Goal: Task Accomplishment & Management: Use online tool/utility

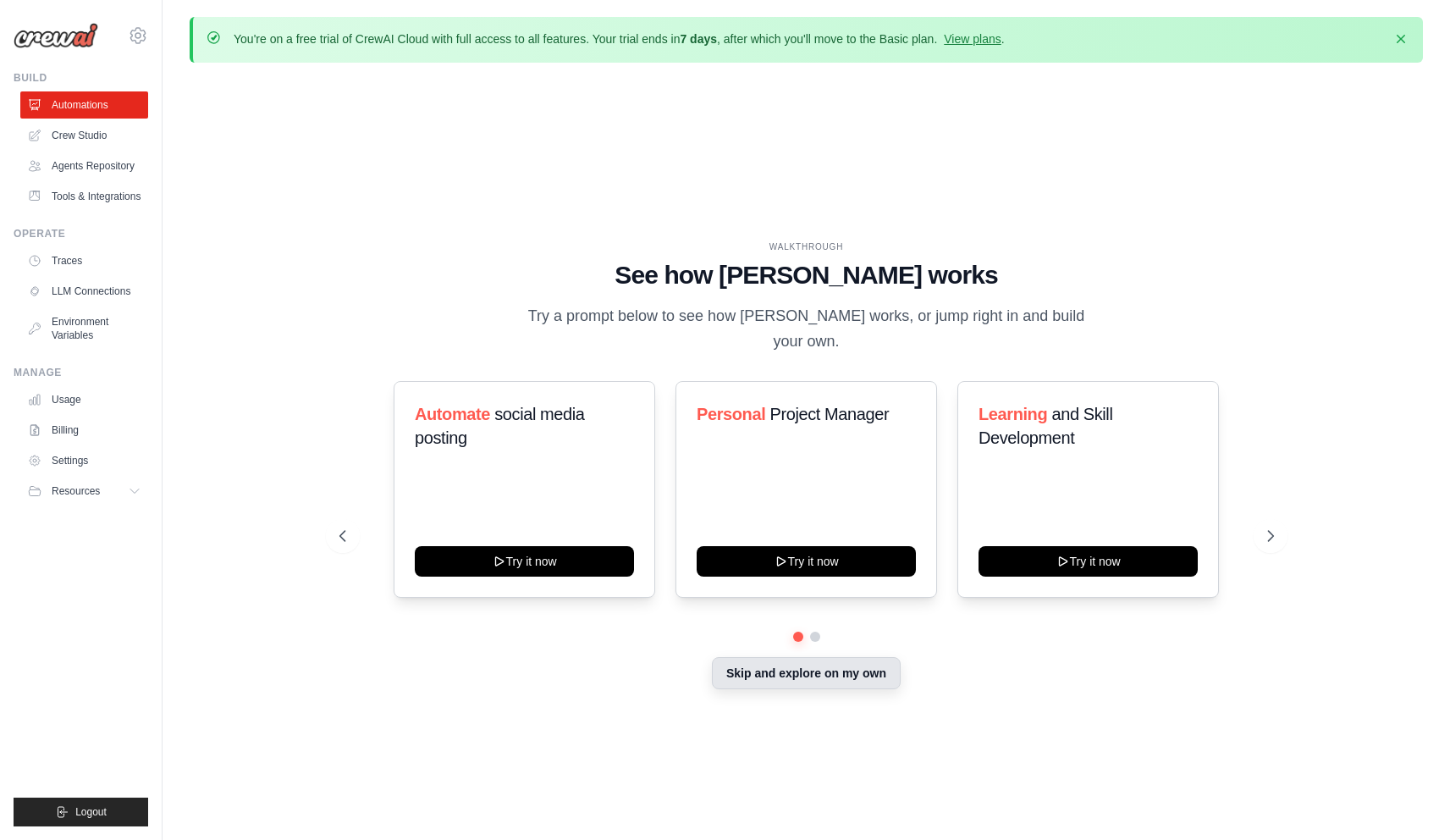
click at [799, 674] on button "Skip and explore on my own" at bounding box center [805, 673] width 188 height 32
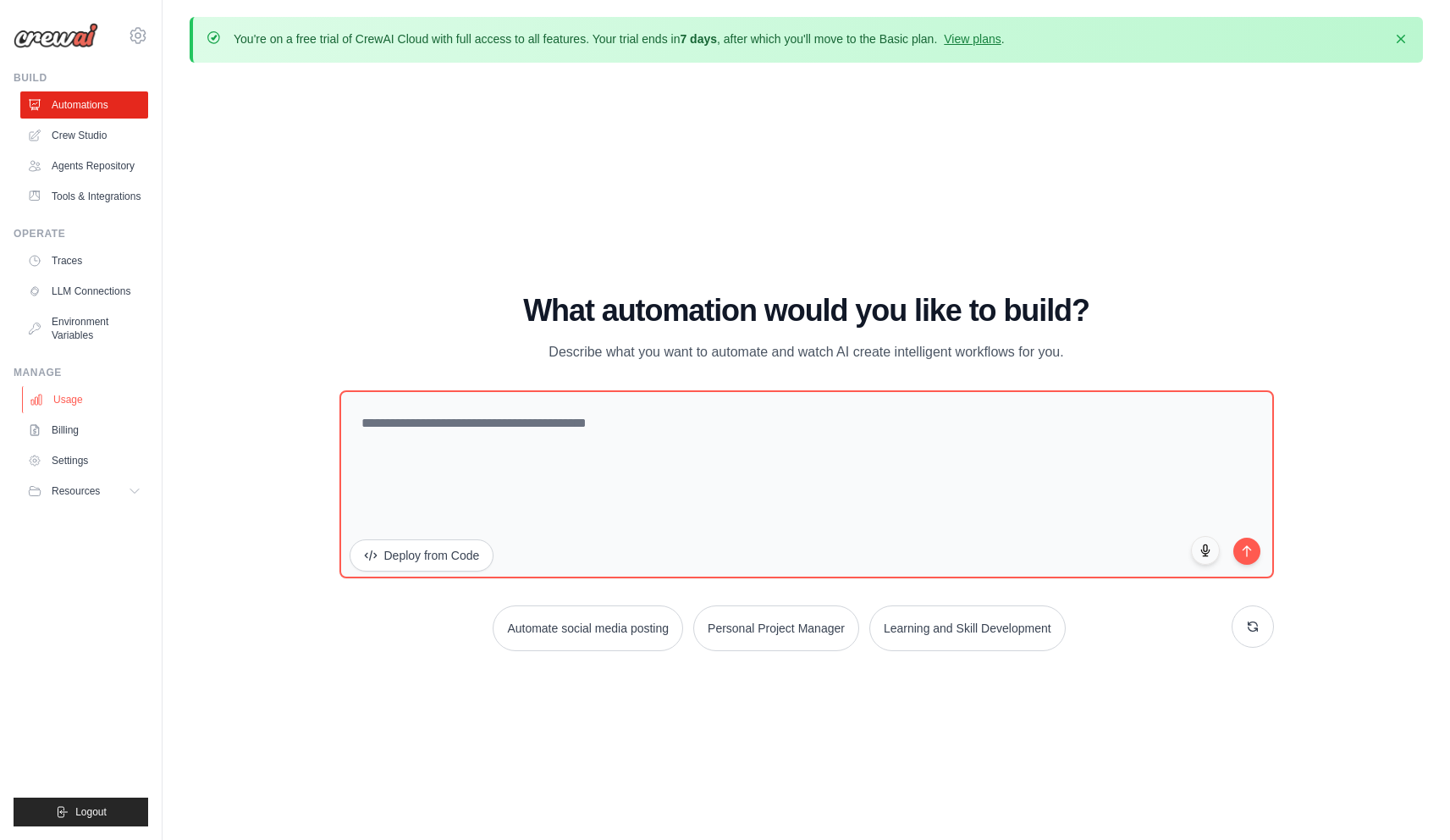
click at [78, 412] on link "Usage" at bounding box center [86, 399] width 128 height 27
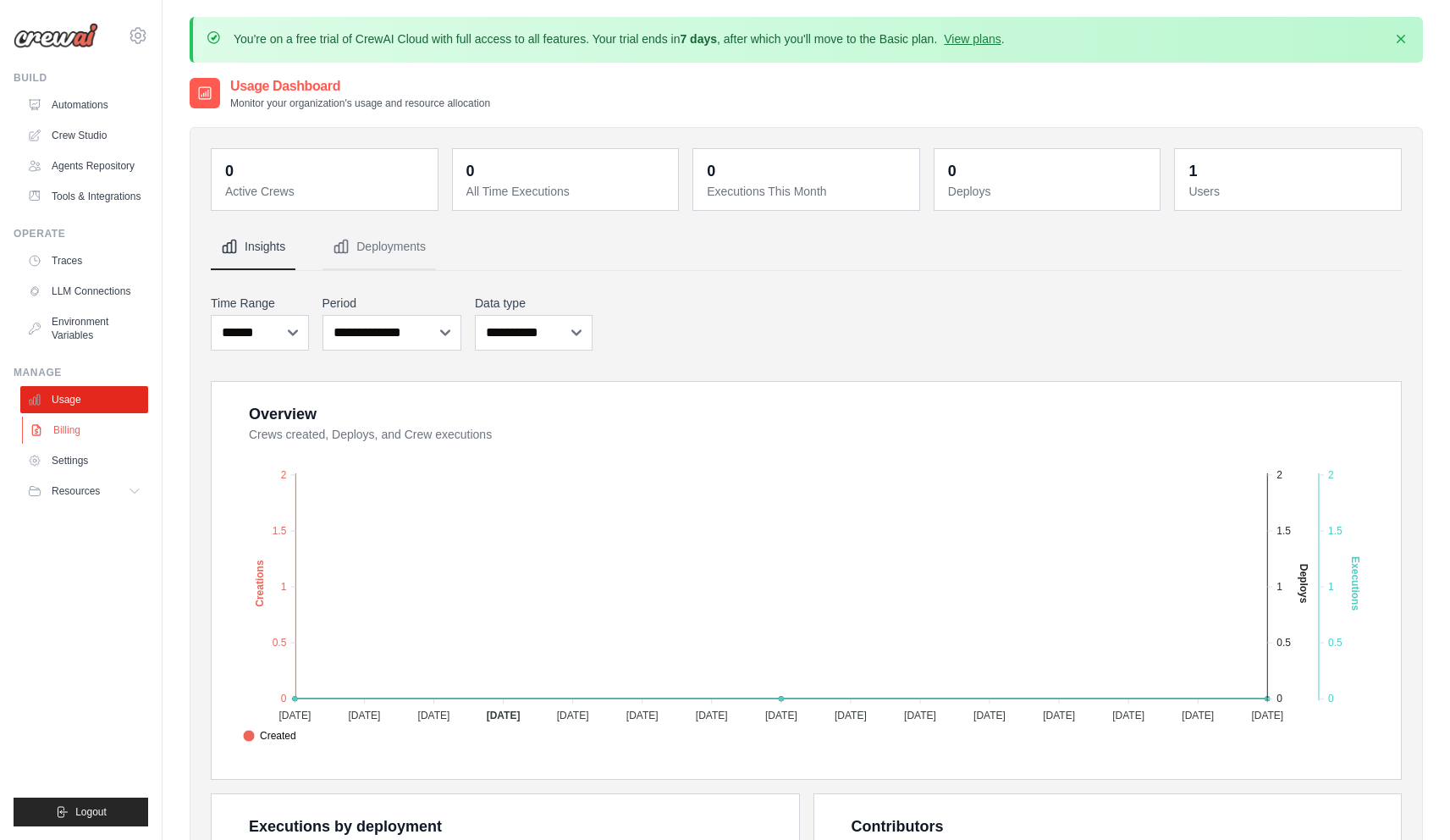
click at [78, 435] on link "Billing" at bounding box center [86, 430] width 128 height 27
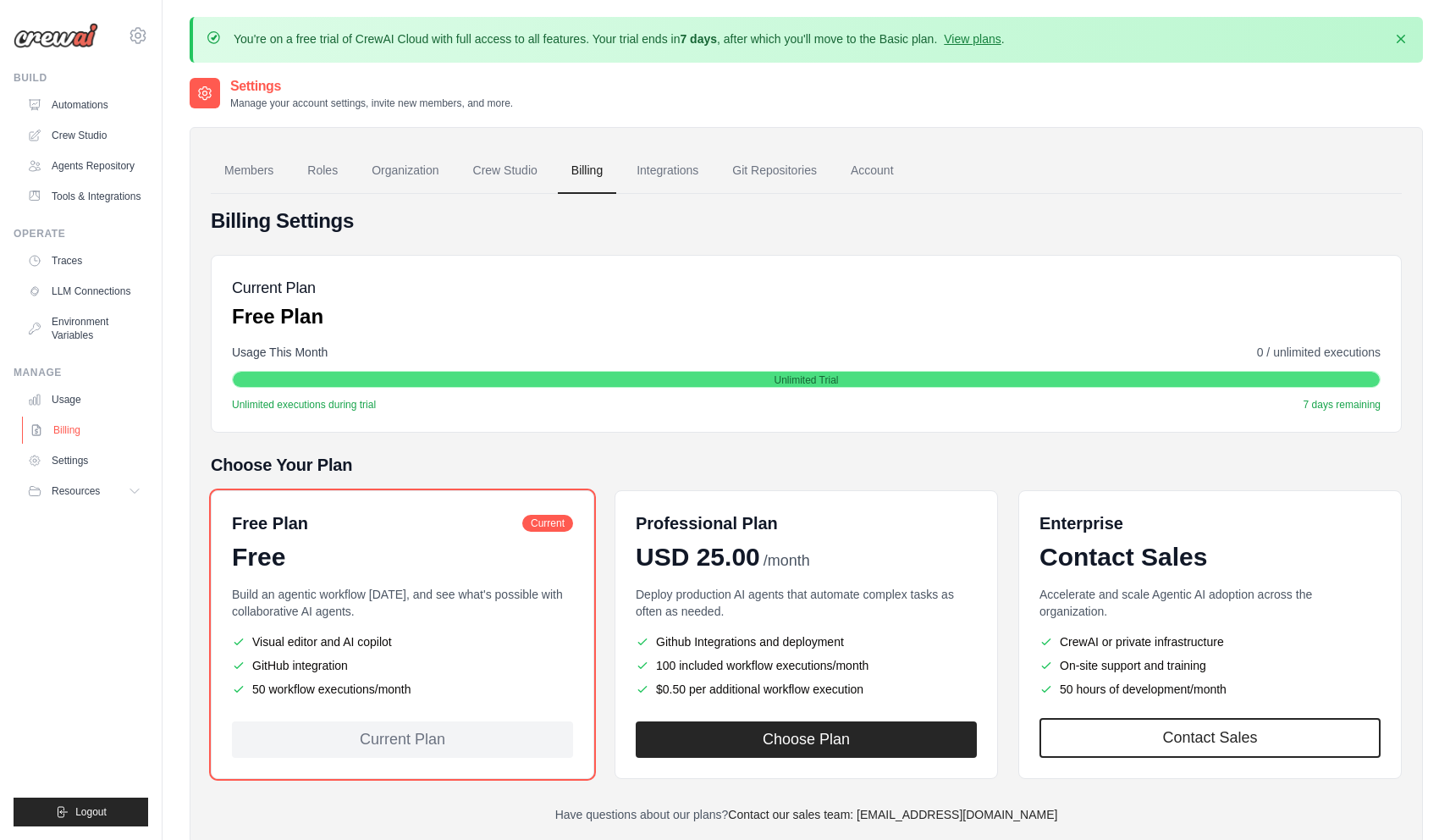
click at [69, 439] on link "Billing" at bounding box center [86, 430] width 128 height 27
click at [85, 332] on link "Environment Variables" at bounding box center [86, 328] width 128 height 41
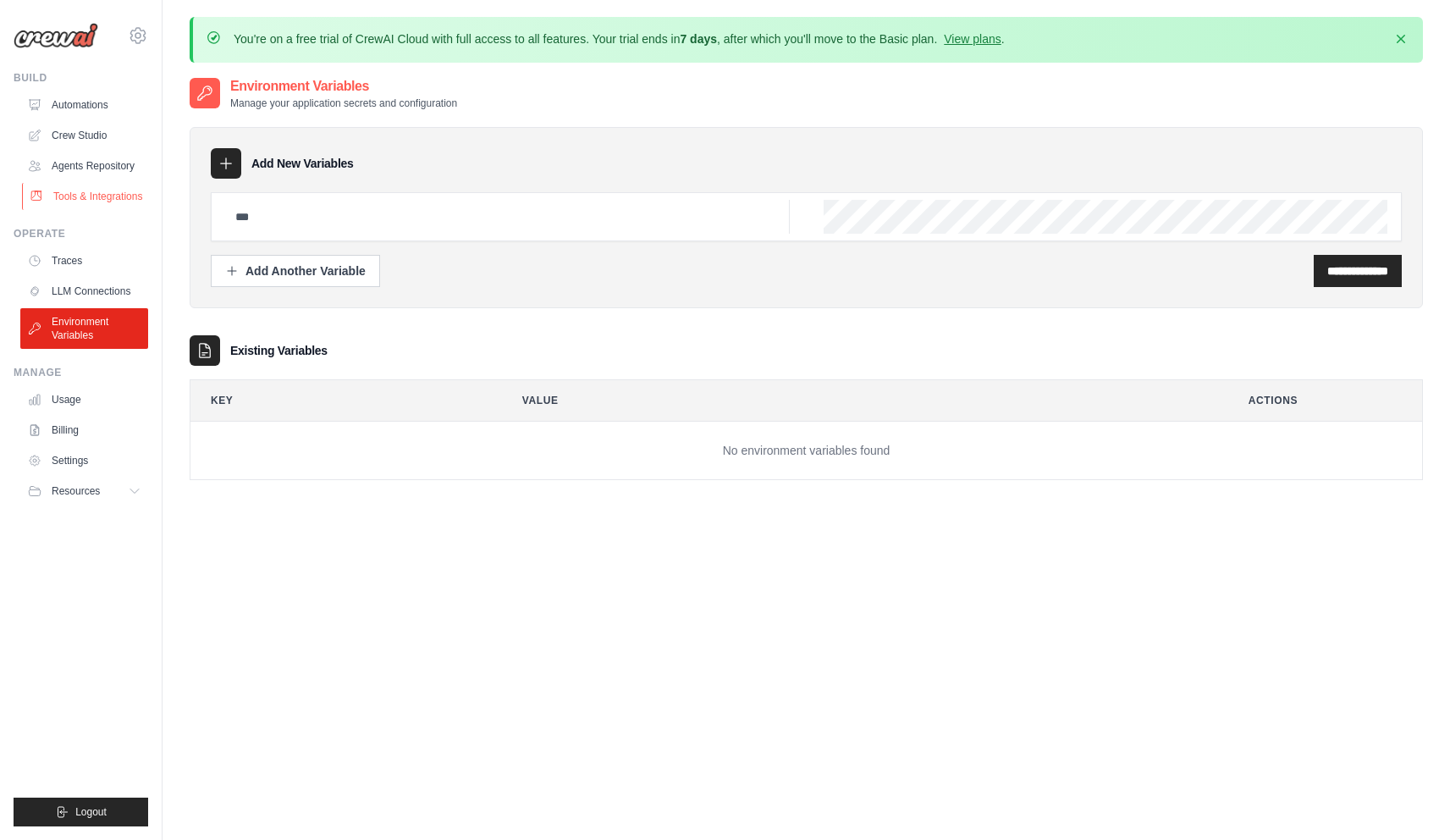
click at [81, 208] on link "Tools & Integrations" at bounding box center [86, 196] width 128 height 27
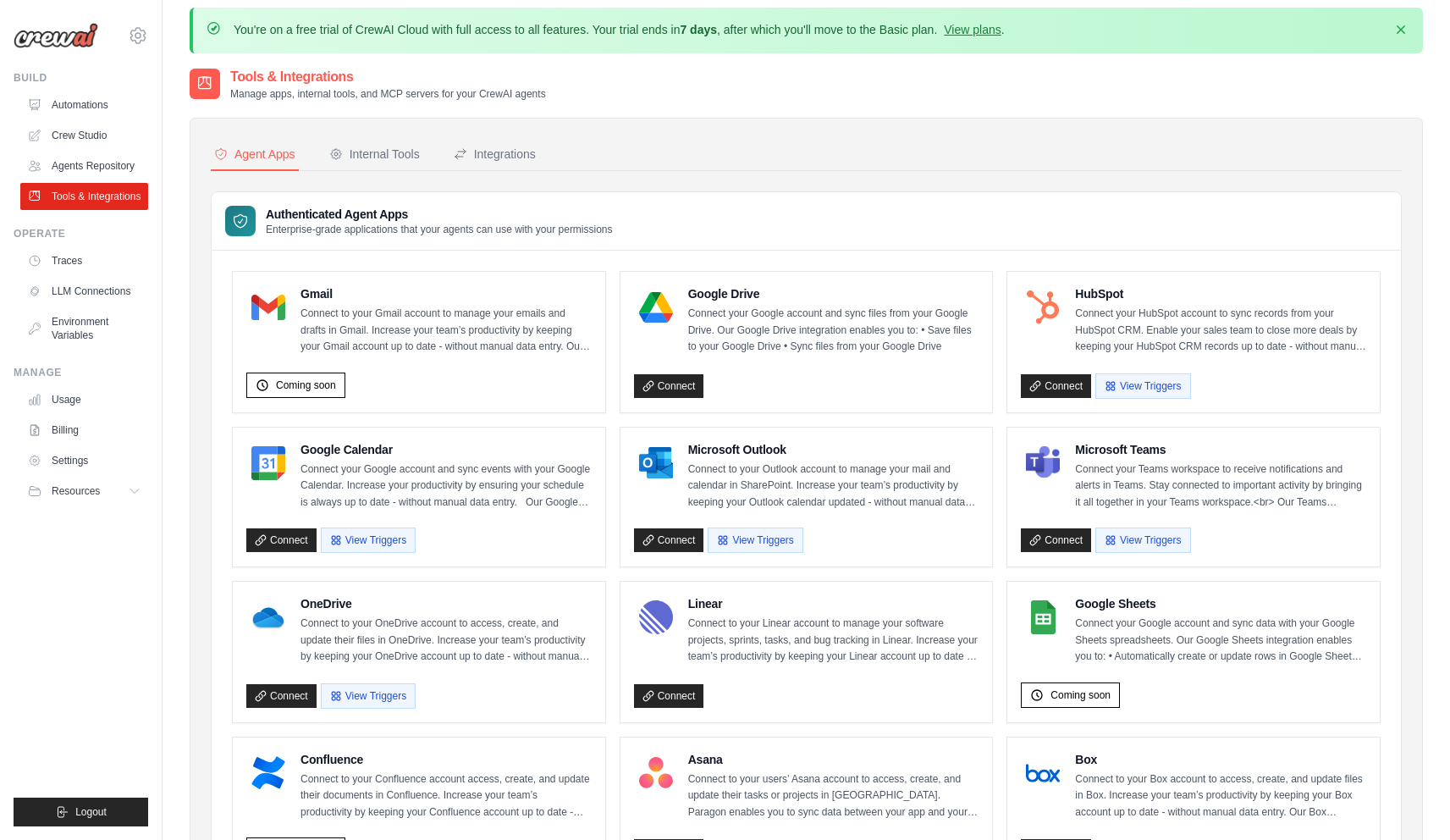
scroll to position [5, 0]
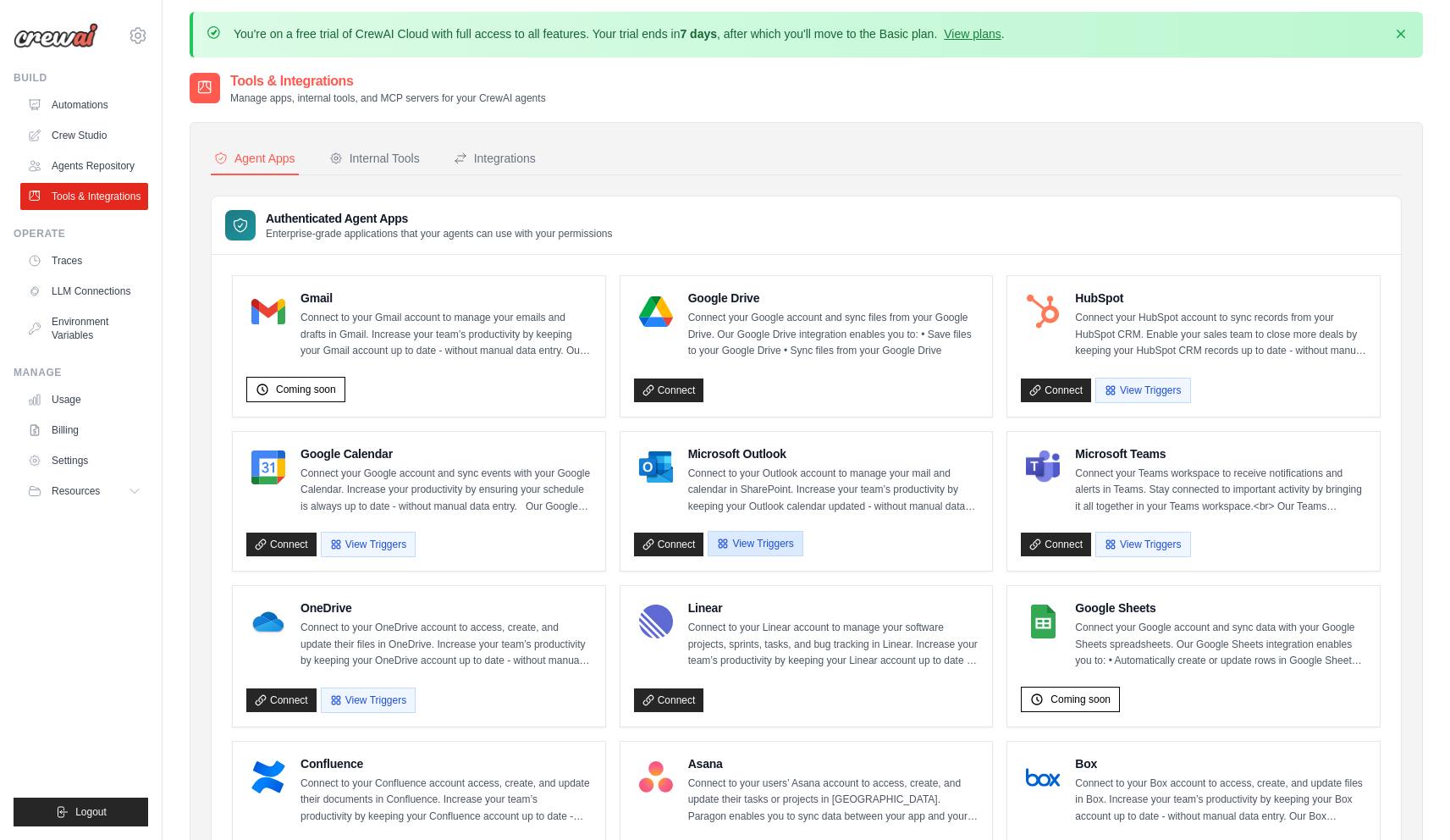
click at [747, 550] on button "View Triggers" at bounding box center [754, 543] width 95 height 26
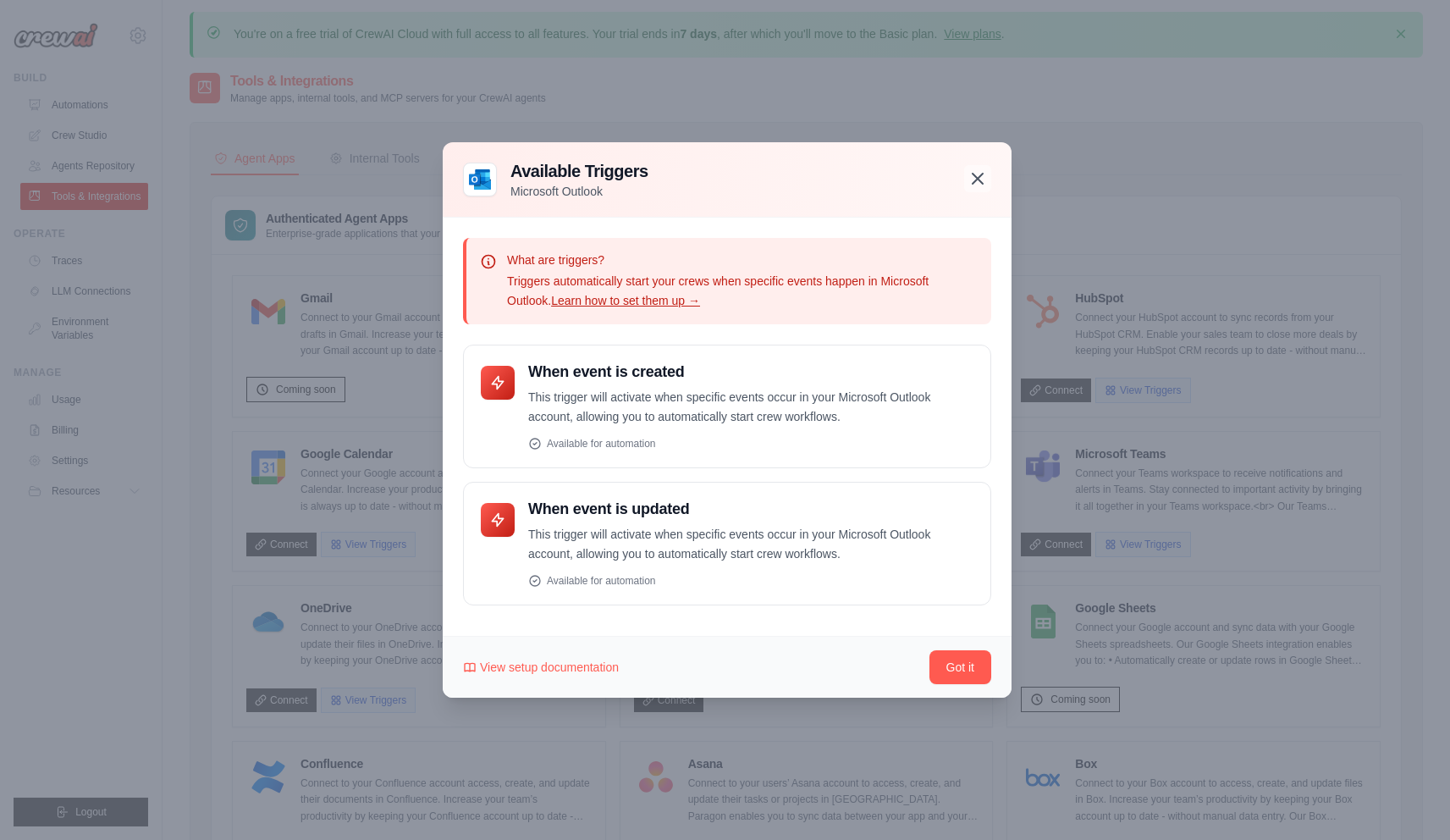
click at [979, 172] on icon "button" at bounding box center [977, 178] width 20 height 20
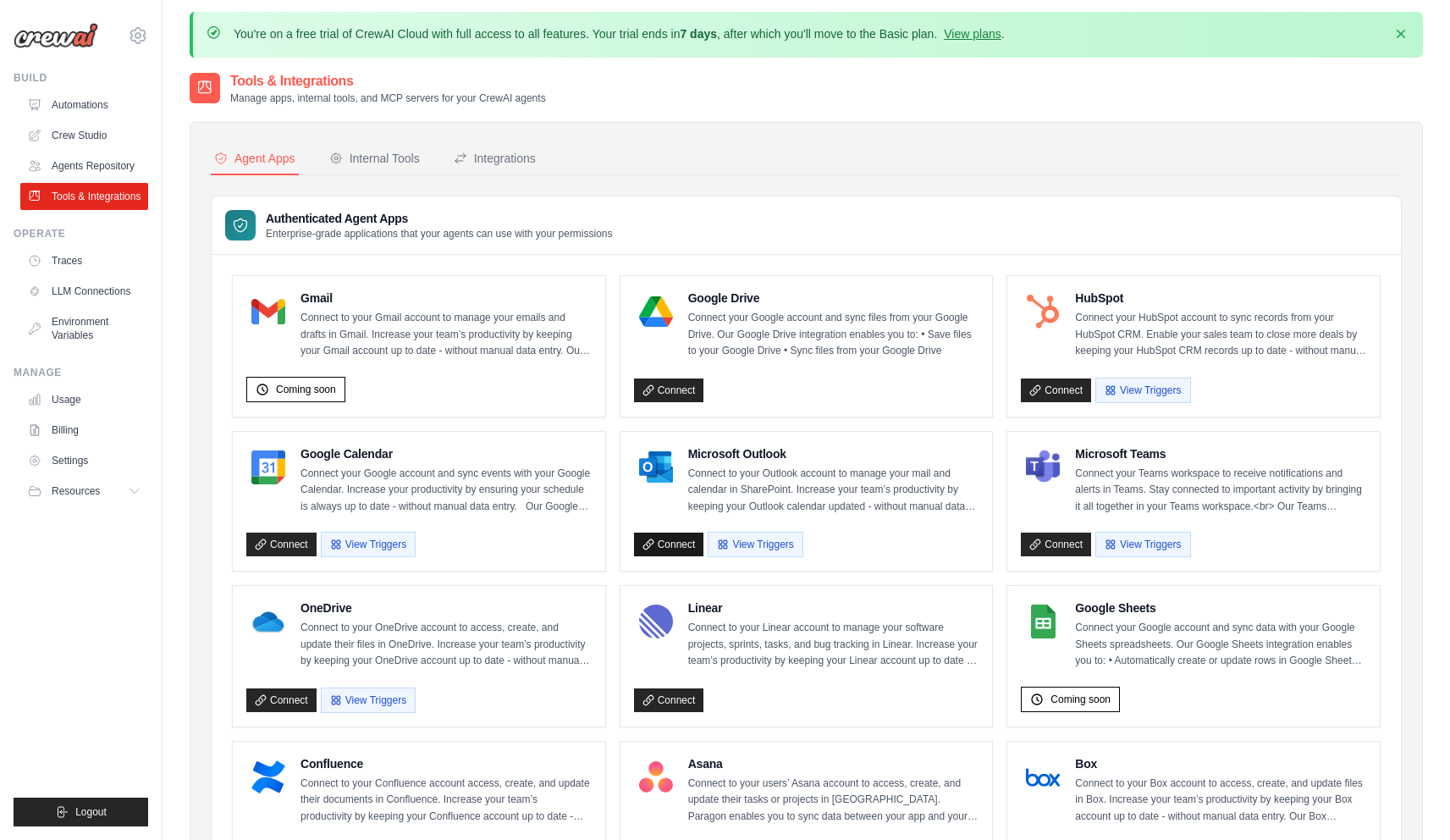
click at [679, 537] on link "Connect" at bounding box center [668, 544] width 70 height 24
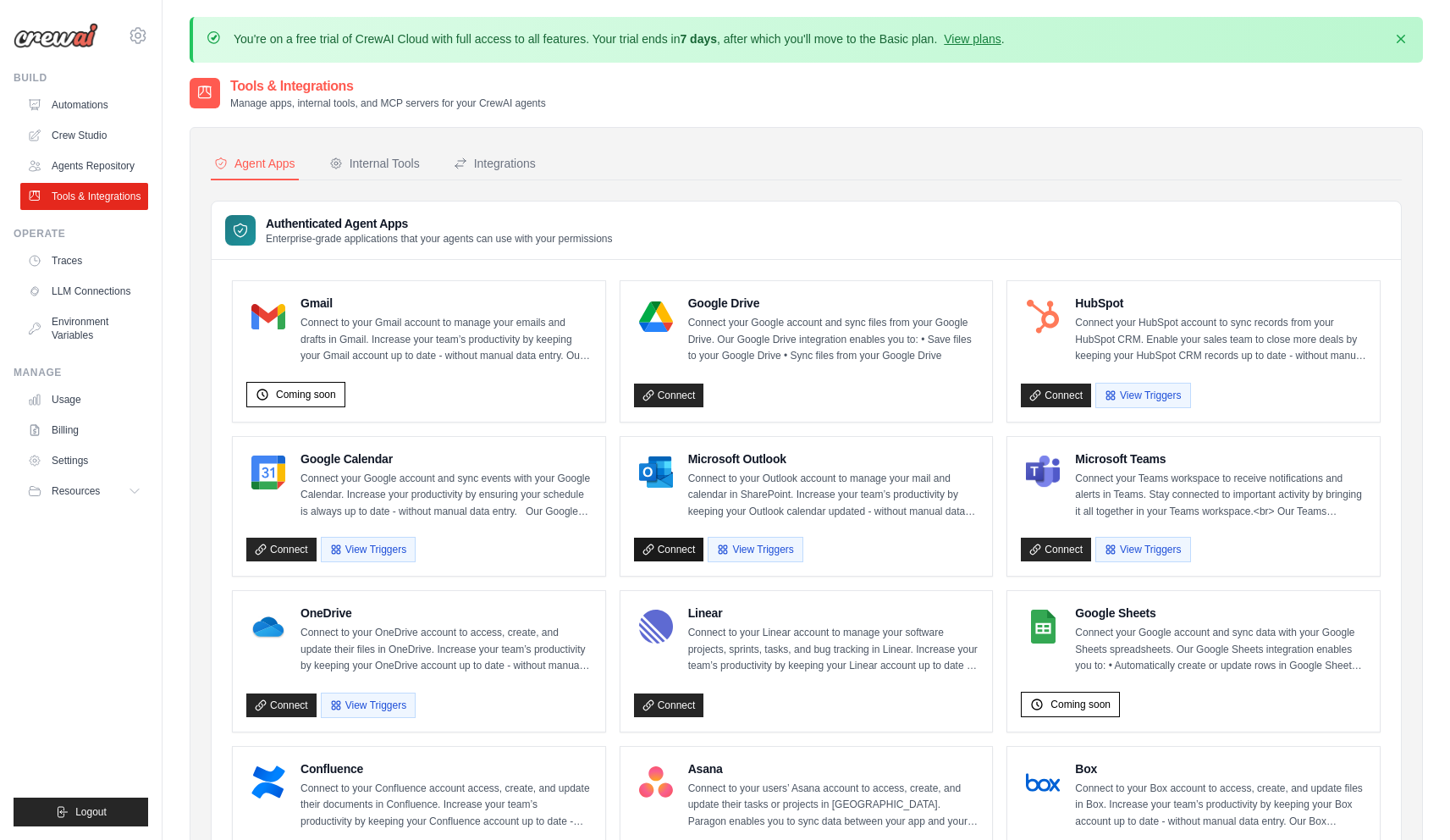
click at [695, 547] on link "Connect" at bounding box center [668, 549] width 70 height 24
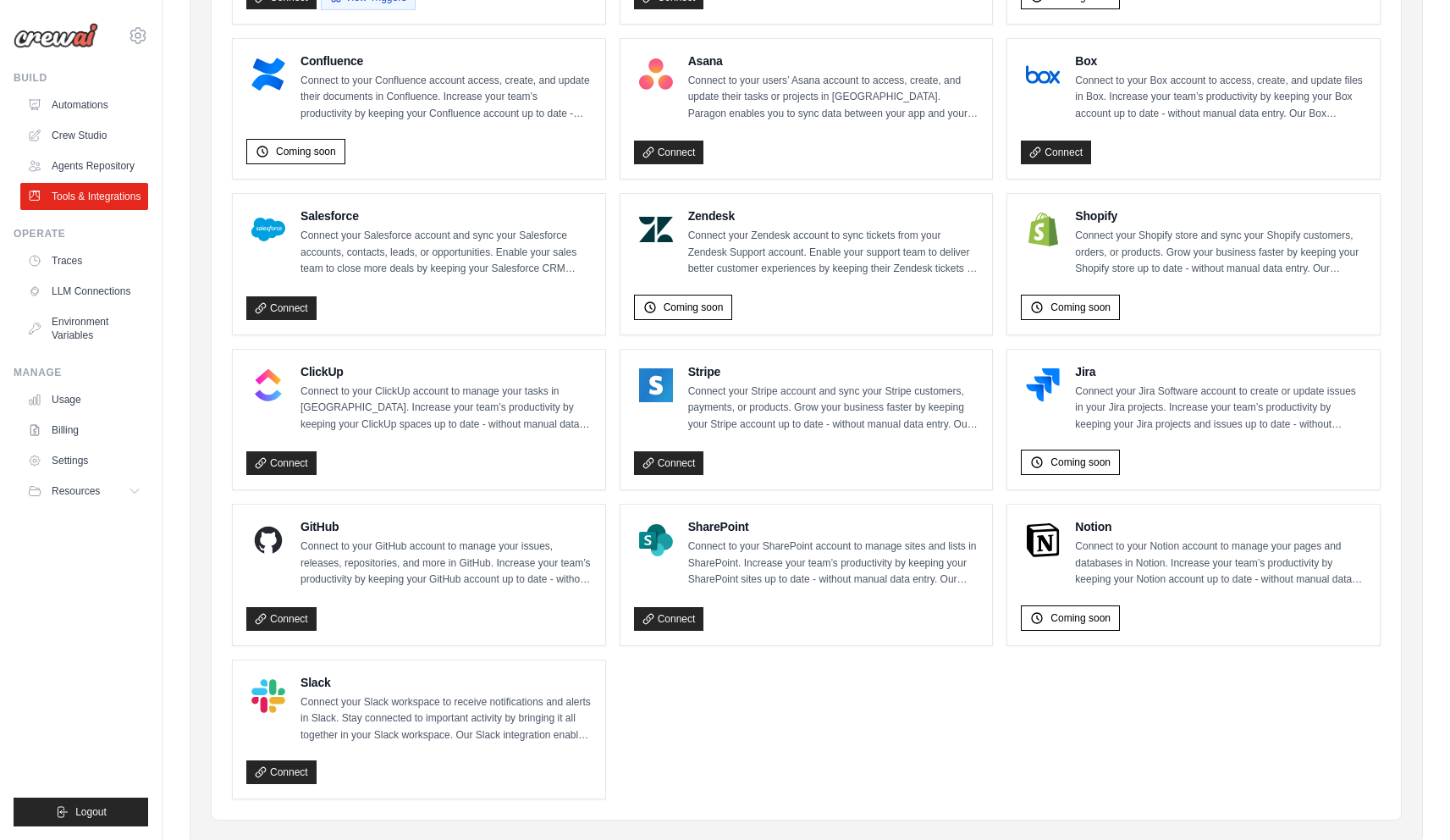
scroll to position [722, 0]
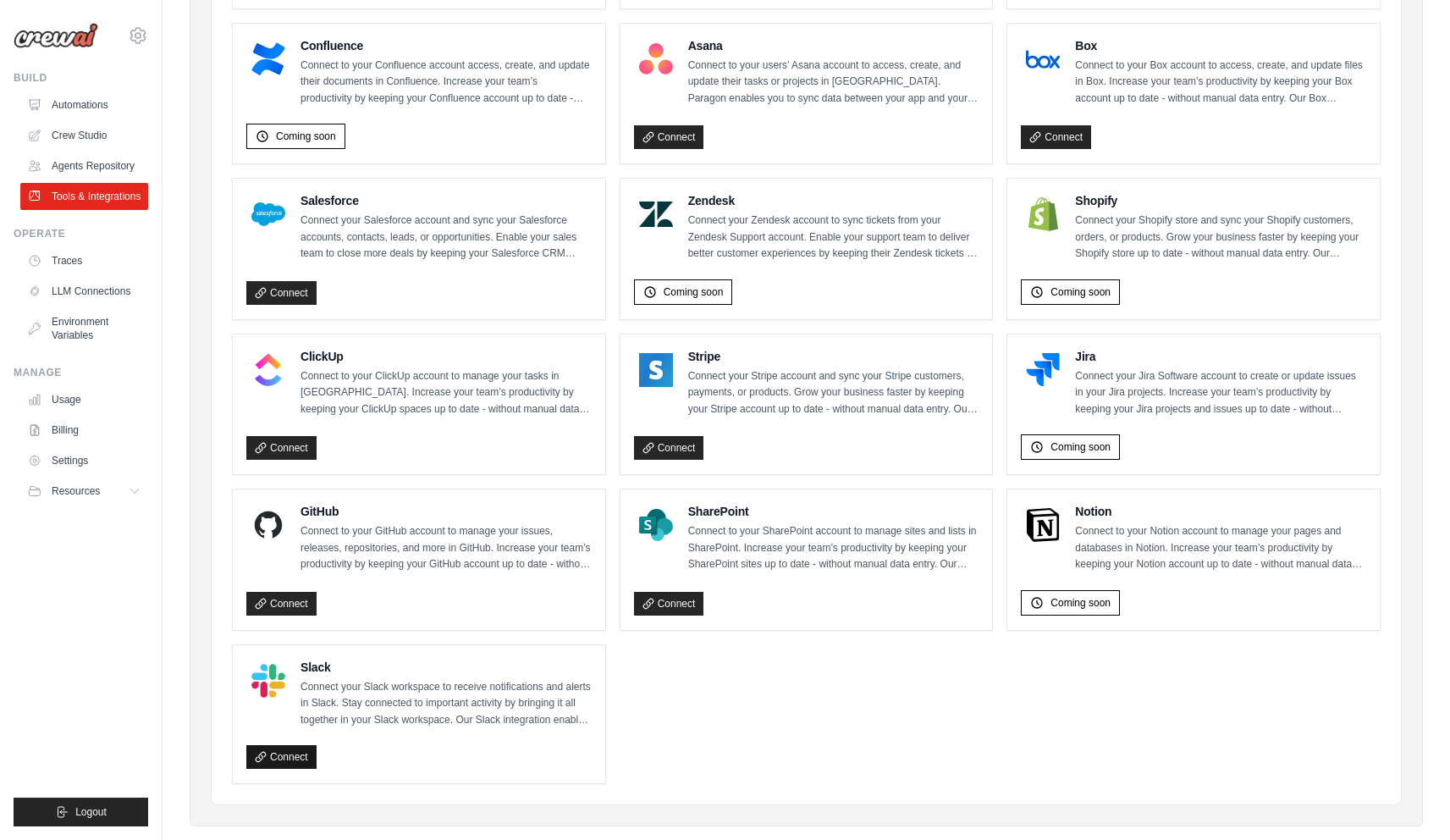
click at [313, 745] on link "Connect" at bounding box center [281, 756] width 70 height 24
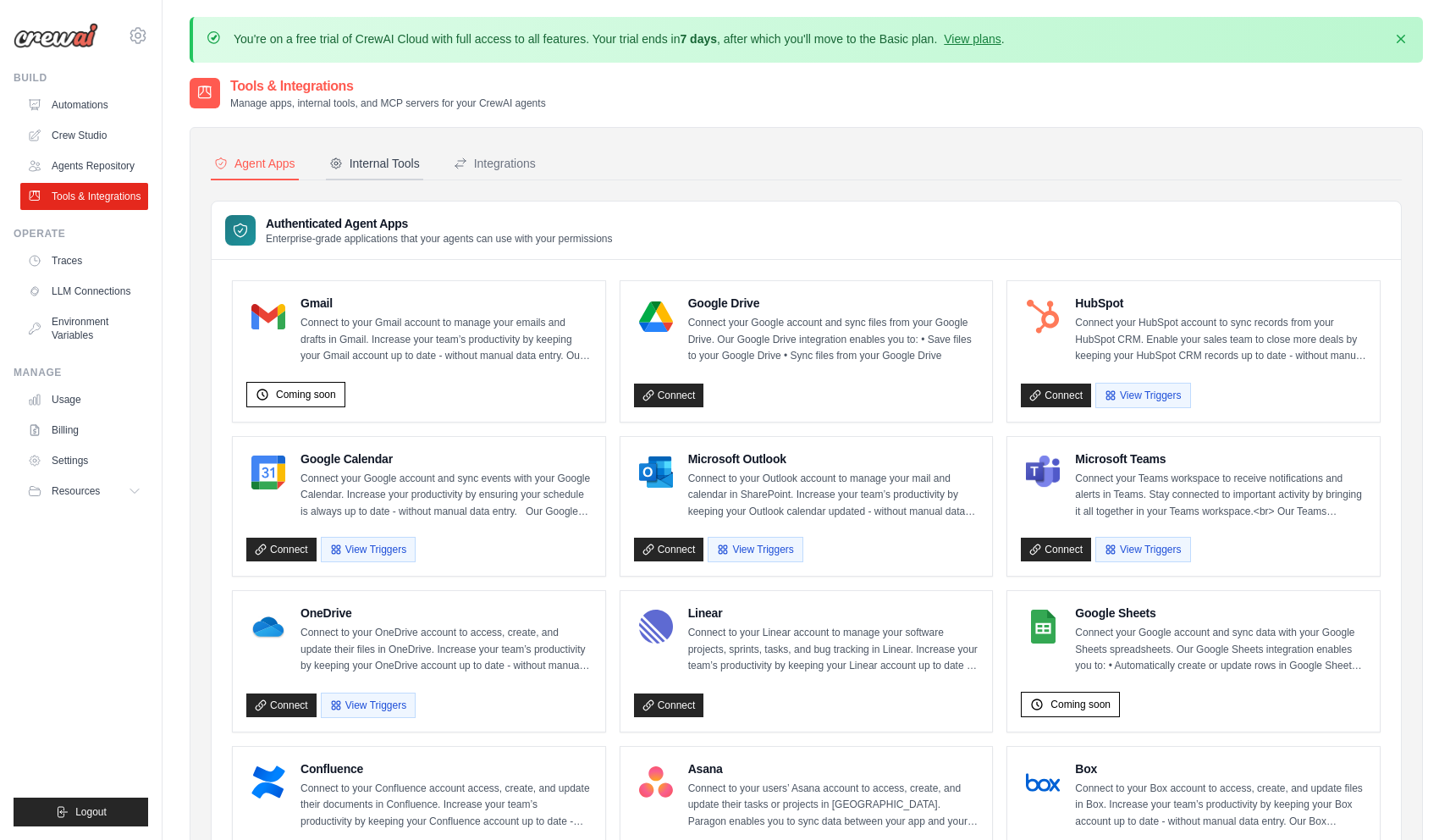
click at [360, 159] on div "Internal Tools" at bounding box center [374, 163] width 90 height 17
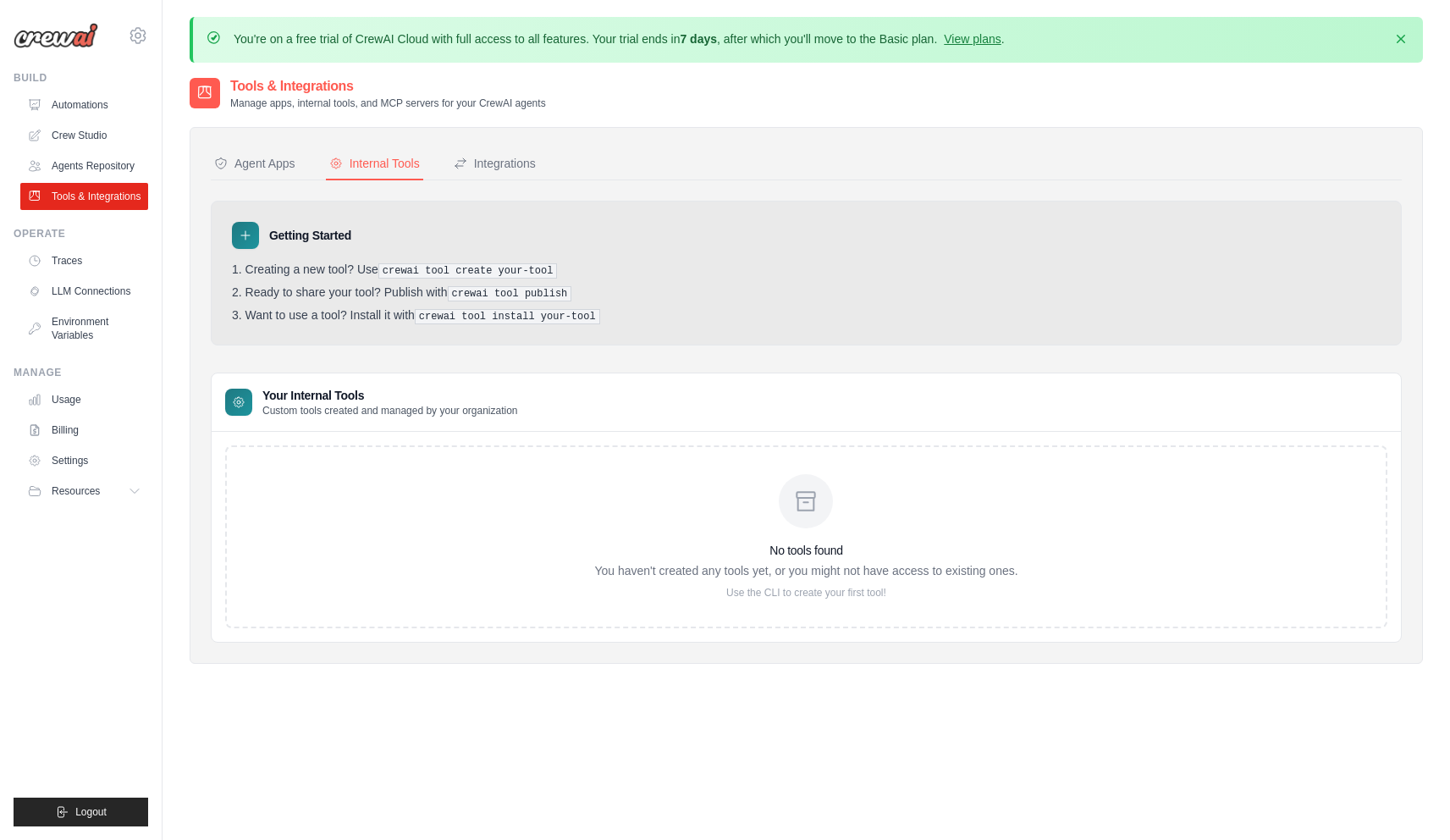
click at [505, 129] on div "Agent Apps Internal Tools Integrations Authenticated Agent Apps Enterprise-grad…" at bounding box center [805, 395] width 1233 height 537
click at [502, 170] on div "Integrations" at bounding box center [494, 163] width 82 height 17
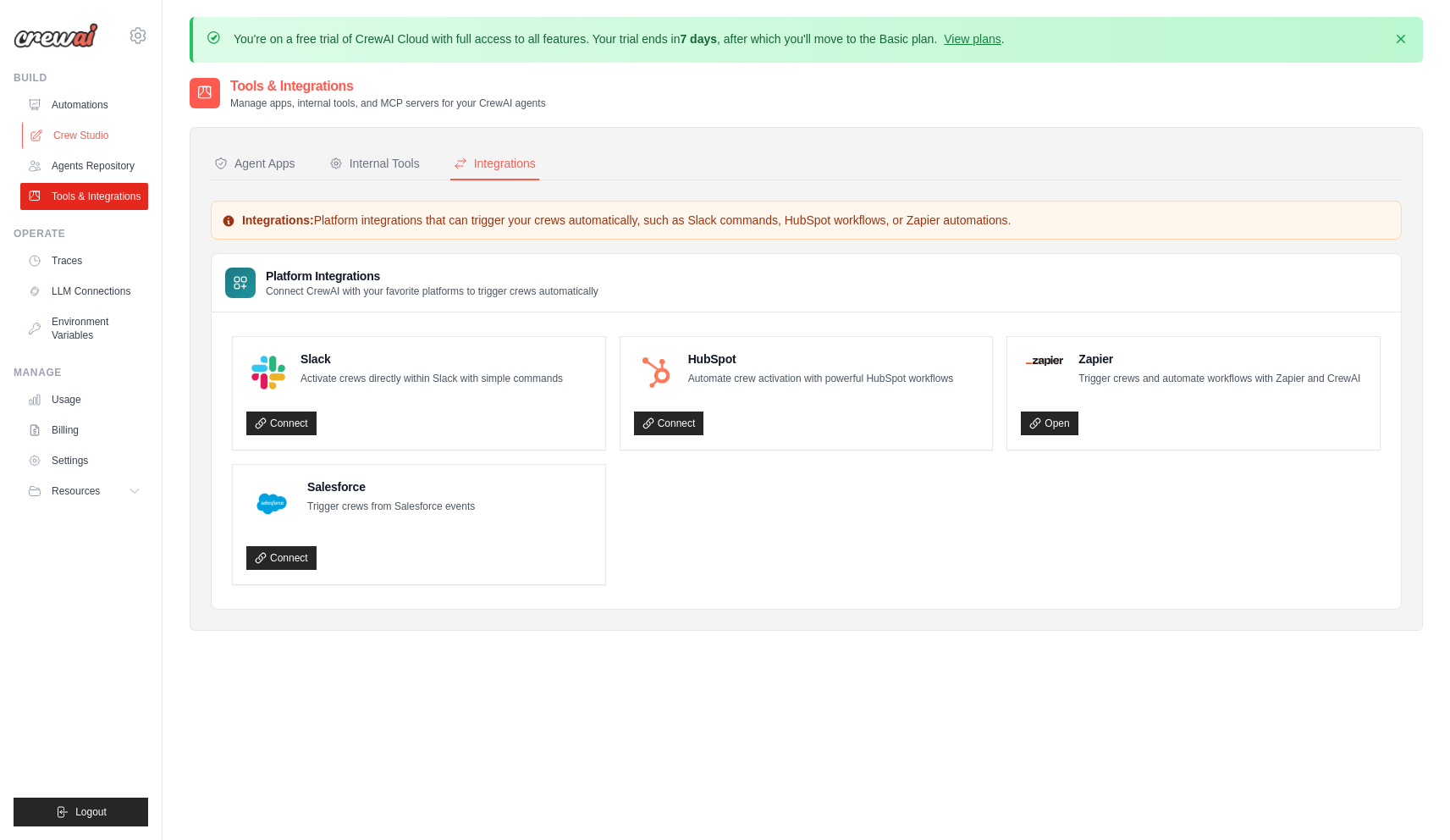
click at [102, 140] on link "Crew Studio" at bounding box center [86, 135] width 128 height 27
click at [103, 164] on link "Agents Repository" at bounding box center [86, 165] width 128 height 27
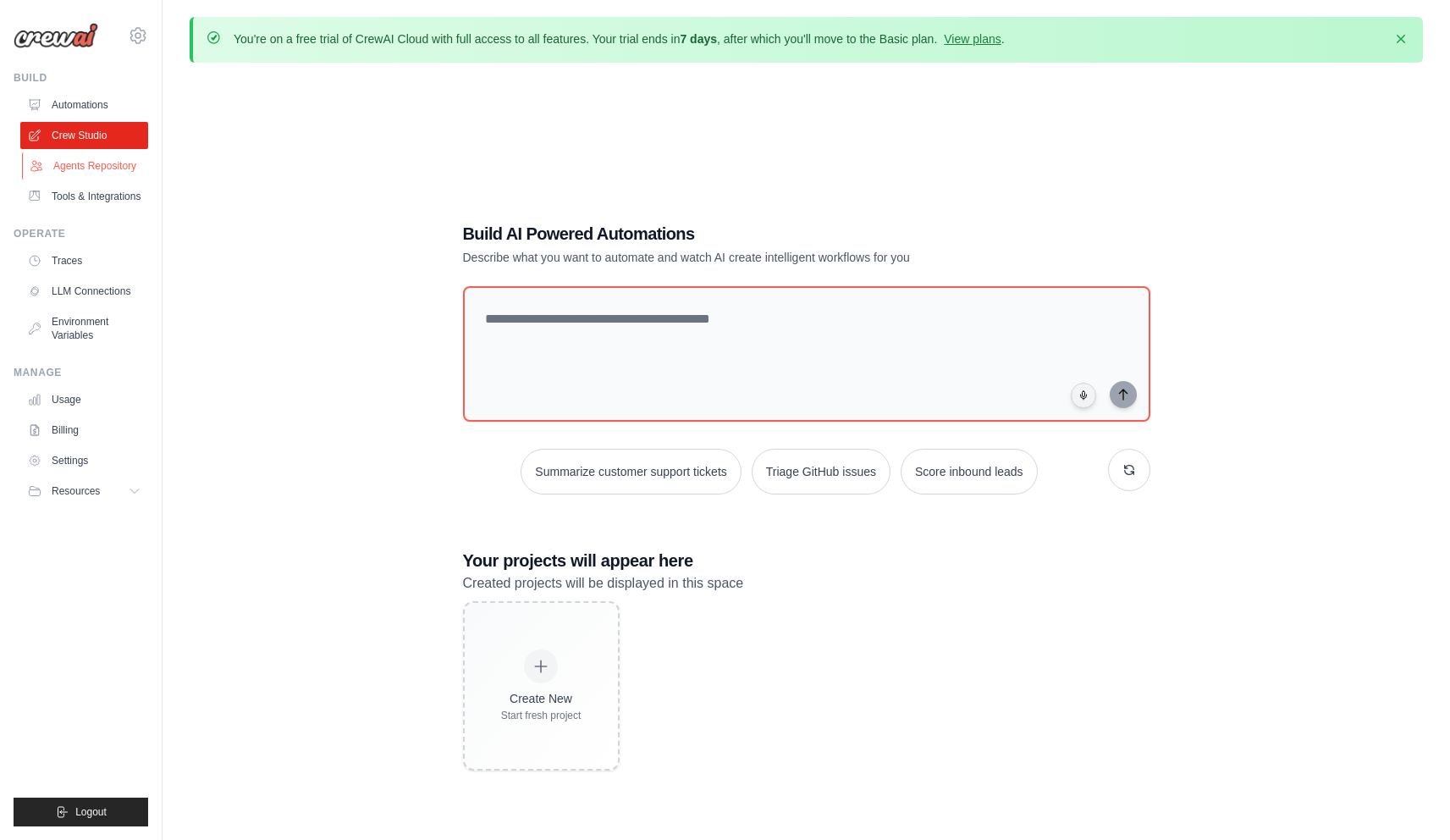
click at [100, 164] on link "Agents Repository" at bounding box center [86, 165] width 128 height 27
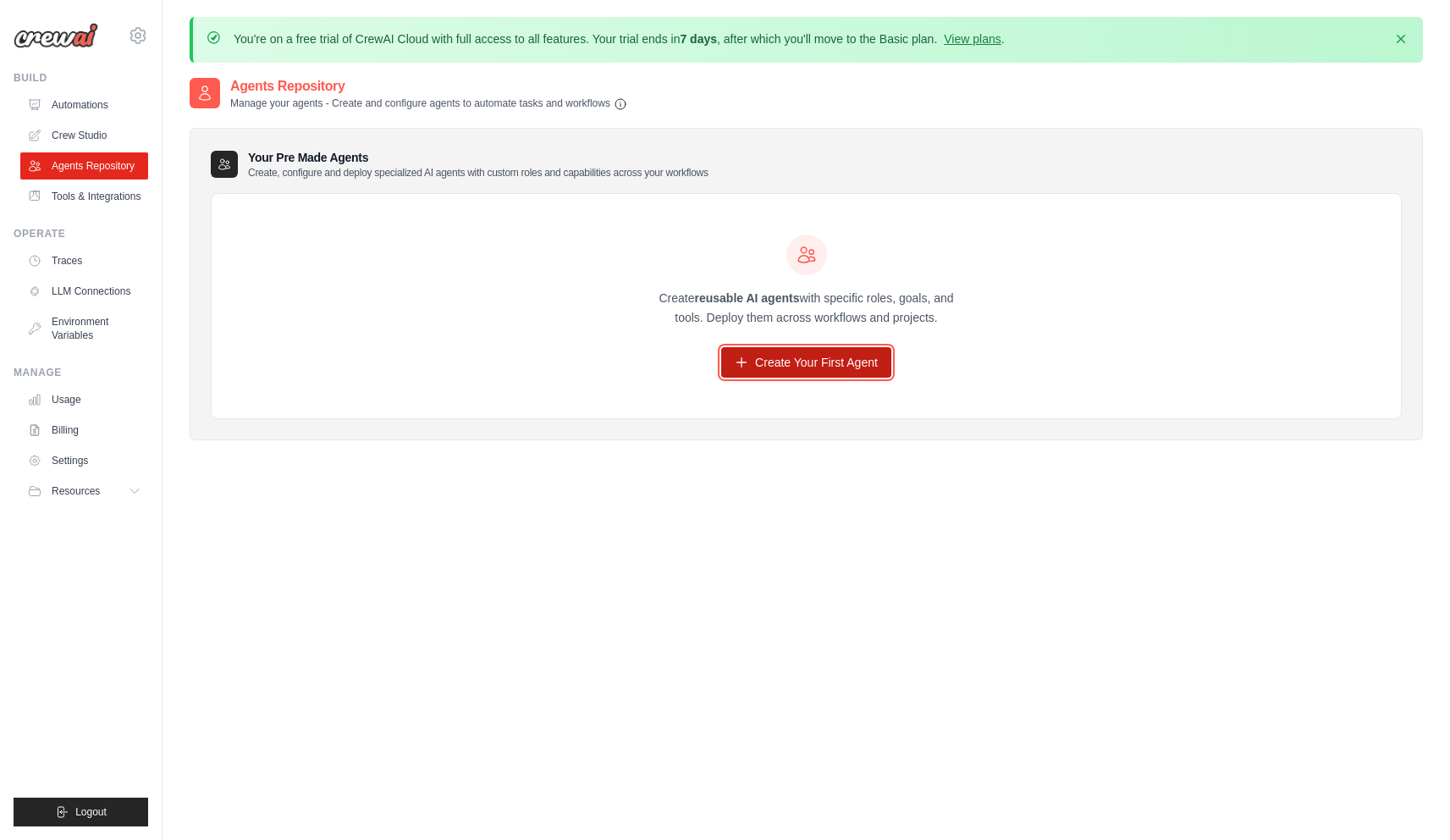
click at [817, 365] on link "Create Your First Agent" at bounding box center [806, 362] width 170 height 30
